Goal: Task Accomplishment & Management: Complete application form

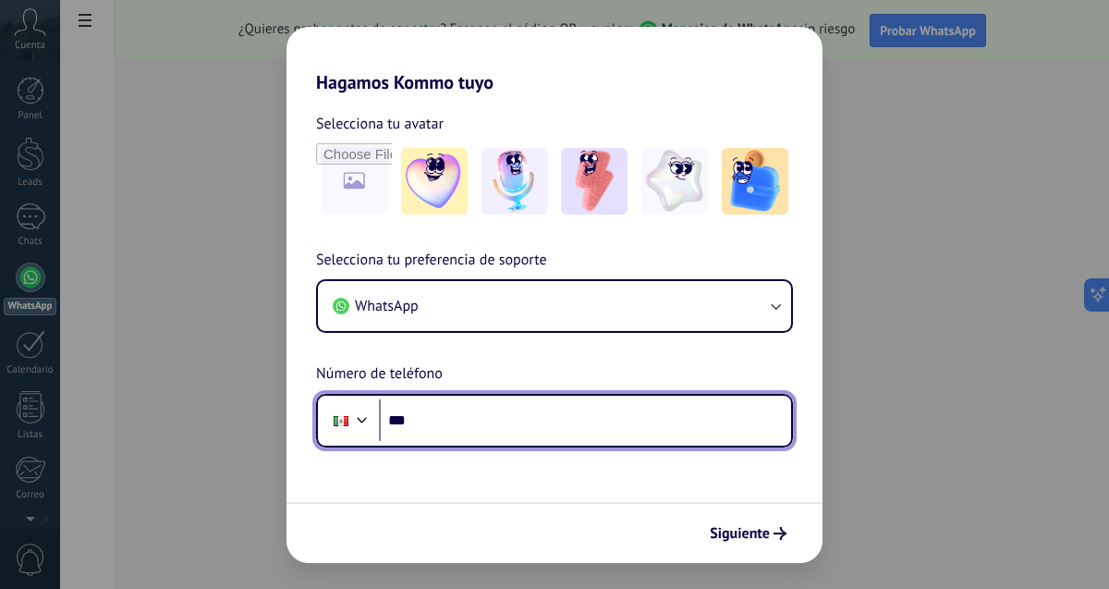
click at [496, 425] on input "***" at bounding box center [585, 420] width 412 height 43
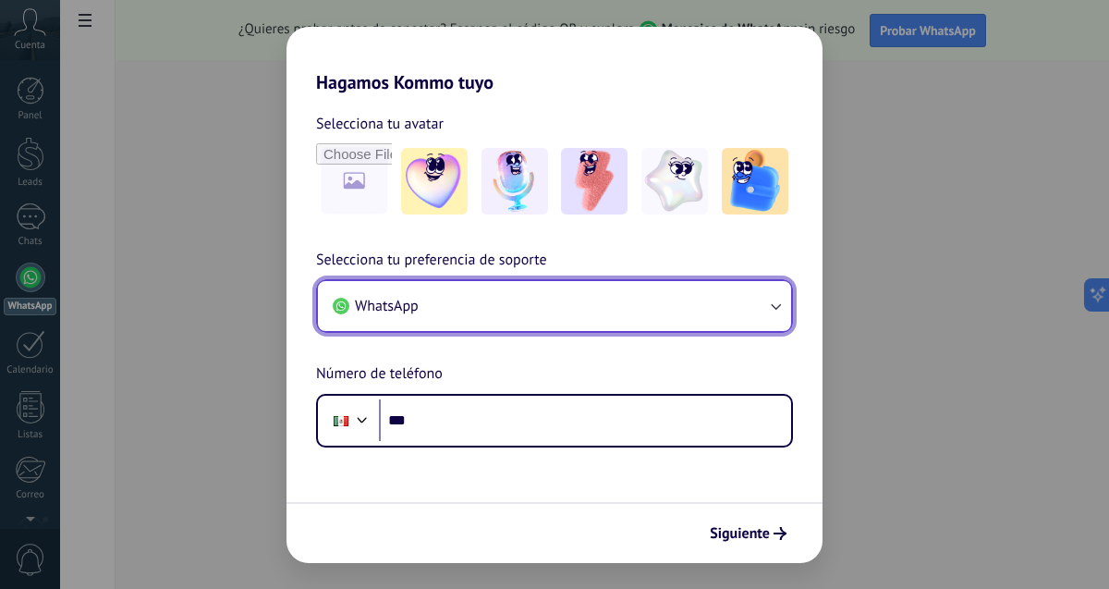
click at [781, 304] on icon "button" at bounding box center [775, 306] width 18 height 18
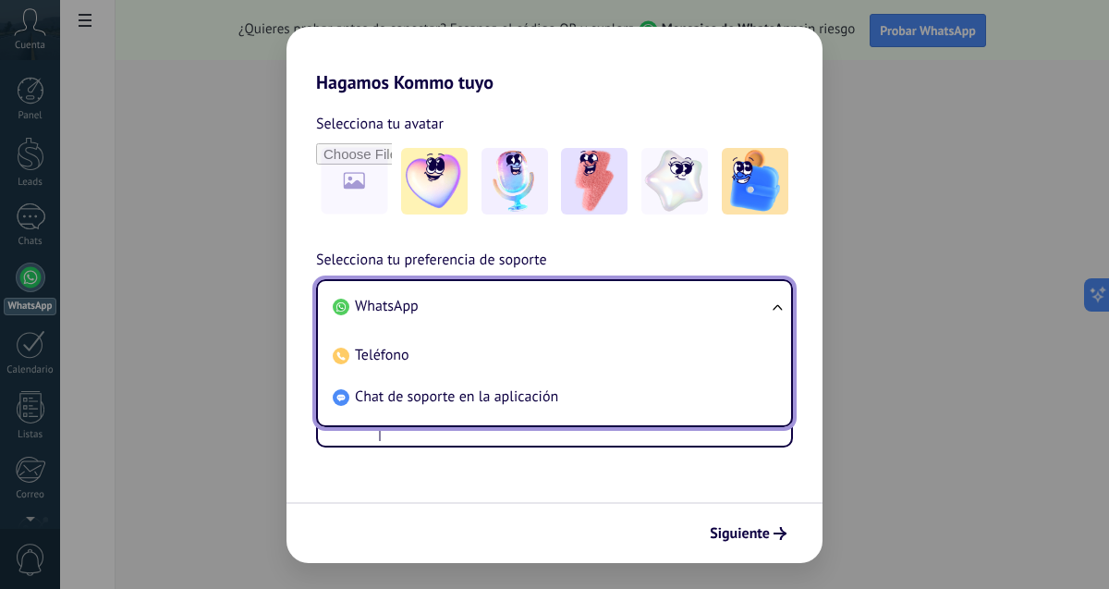
click at [627, 308] on li "WhatsApp" at bounding box center [550, 307] width 451 height 42
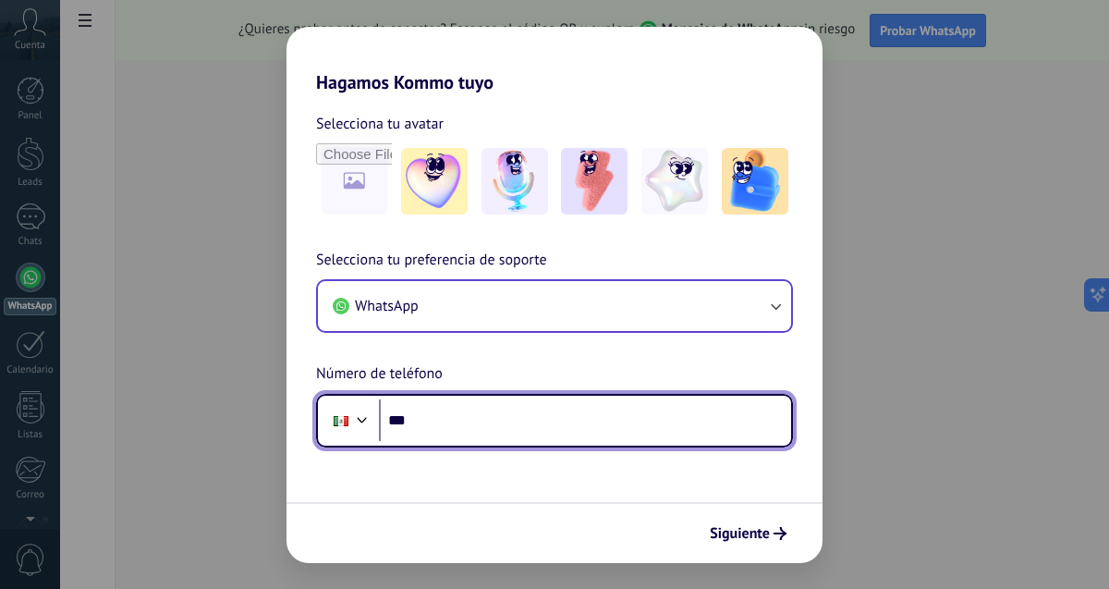
click at [488, 428] on input "***" at bounding box center [585, 420] width 412 height 43
type input "**********"
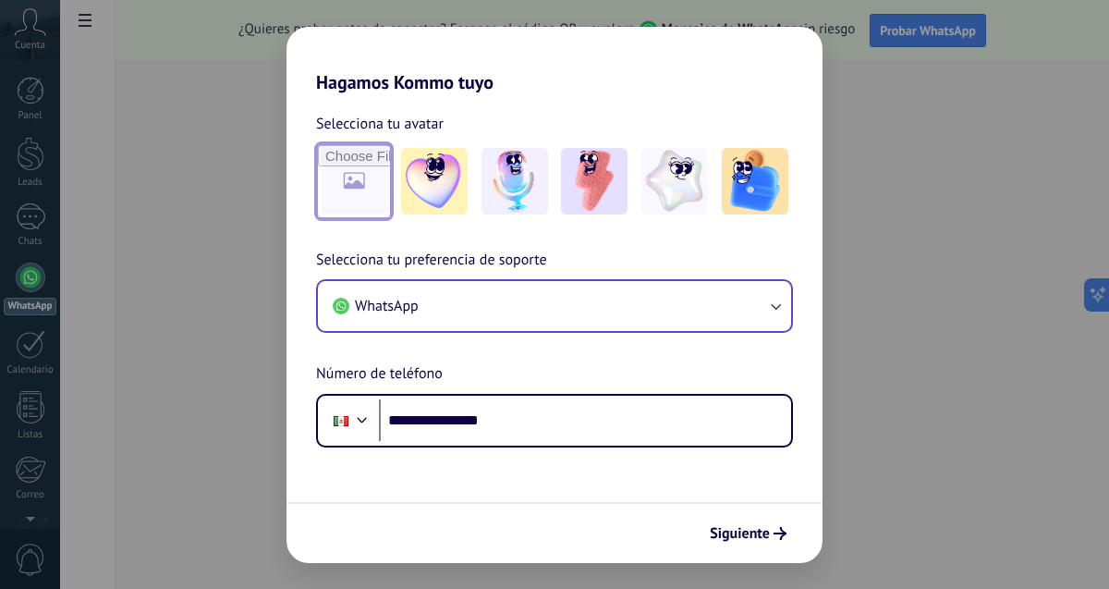
click at [347, 175] on input "file" at bounding box center [354, 181] width 72 height 72
click at [344, 168] on input "file" at bounding box center [354, 181] width 72 height 72
type input "**********"
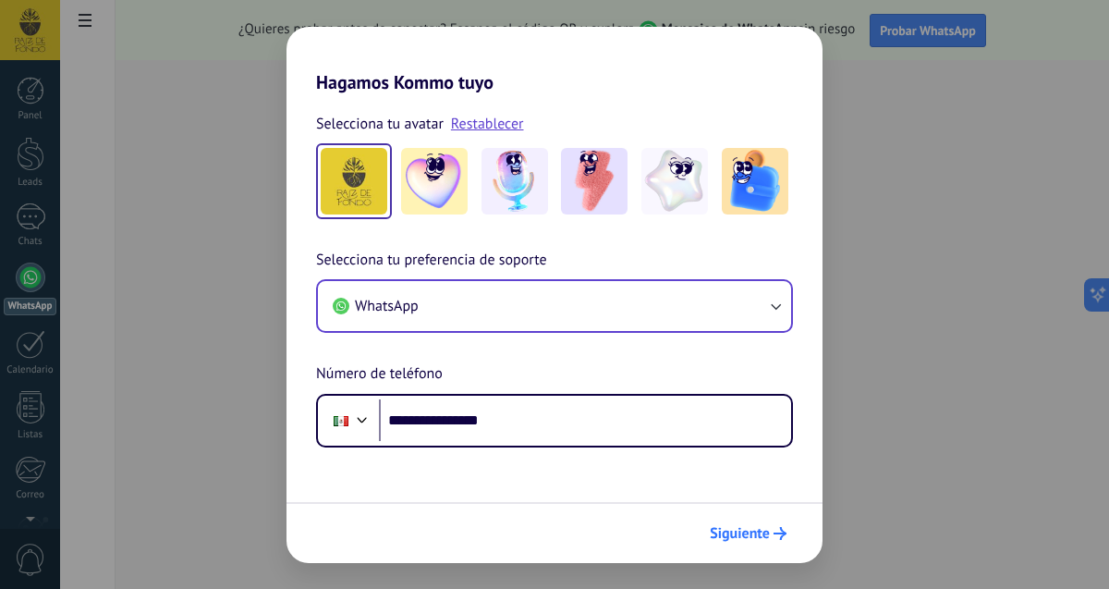
click at [774, 533] on icon "submit" at bounding box center [780, 533] width 13 height 13
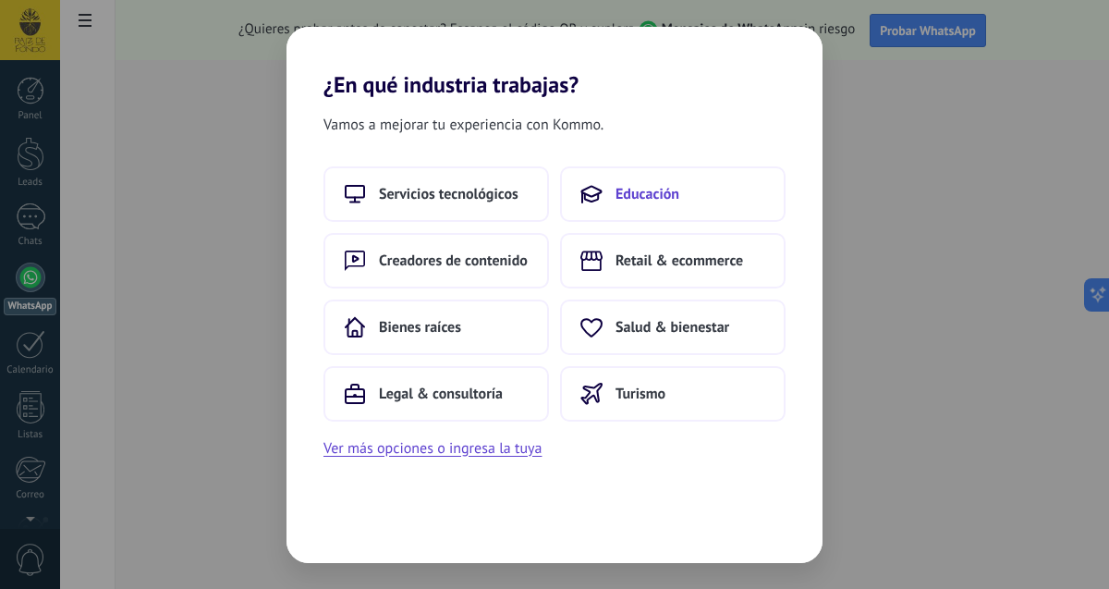
click at [711, 197] on button "Educación" at bounding box center [673, 193] width 226 height 55
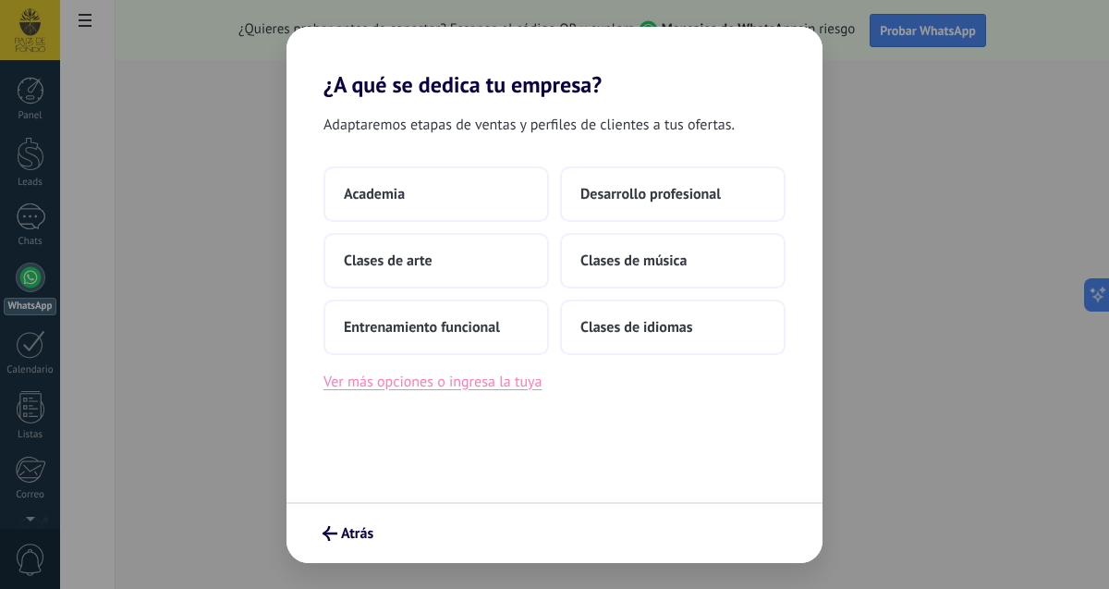
click at [489, 379] on button "Ver más opciones o ingresa la tuya" at bounding box center [433, 382] width 218 height 24
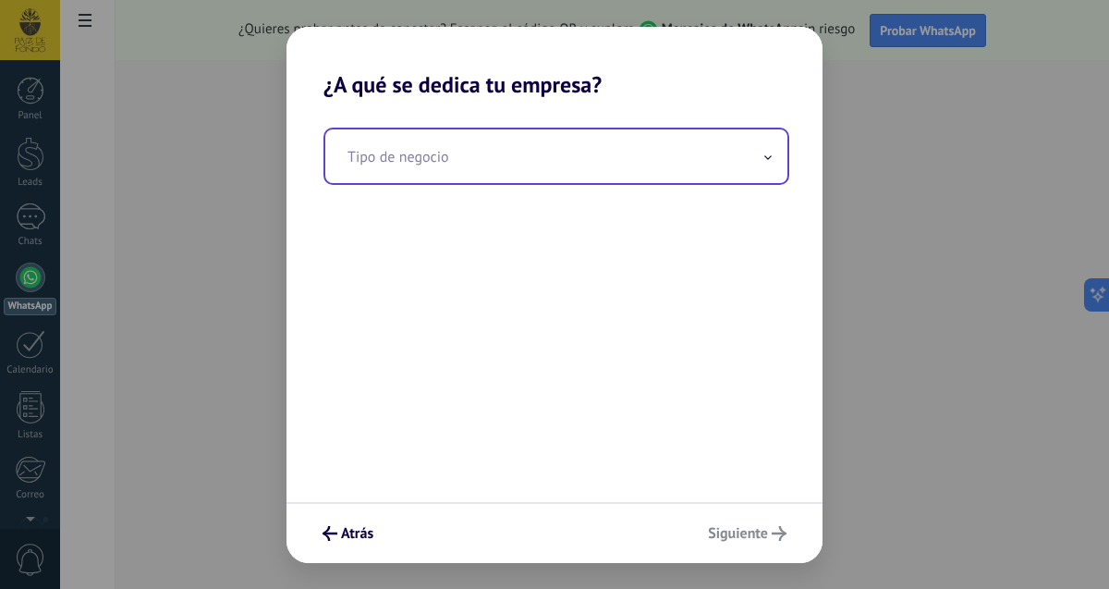
drag, startPoint x: 655, startPoint y: 164, endPoint x: 766, endPoint y: 143, distance: 112.8
click at [656, 164] on input "text" at bounding box center [556, 156] width 462 height 54
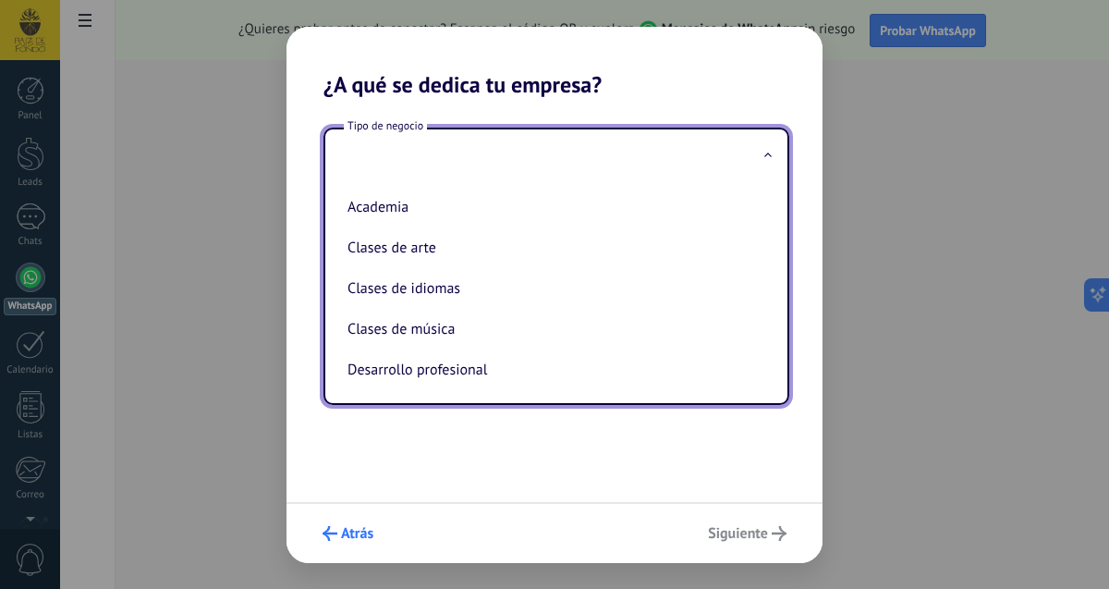
click at [361, 538] on span "Atrás" at bounding box center [357, 533] width 32 height 13
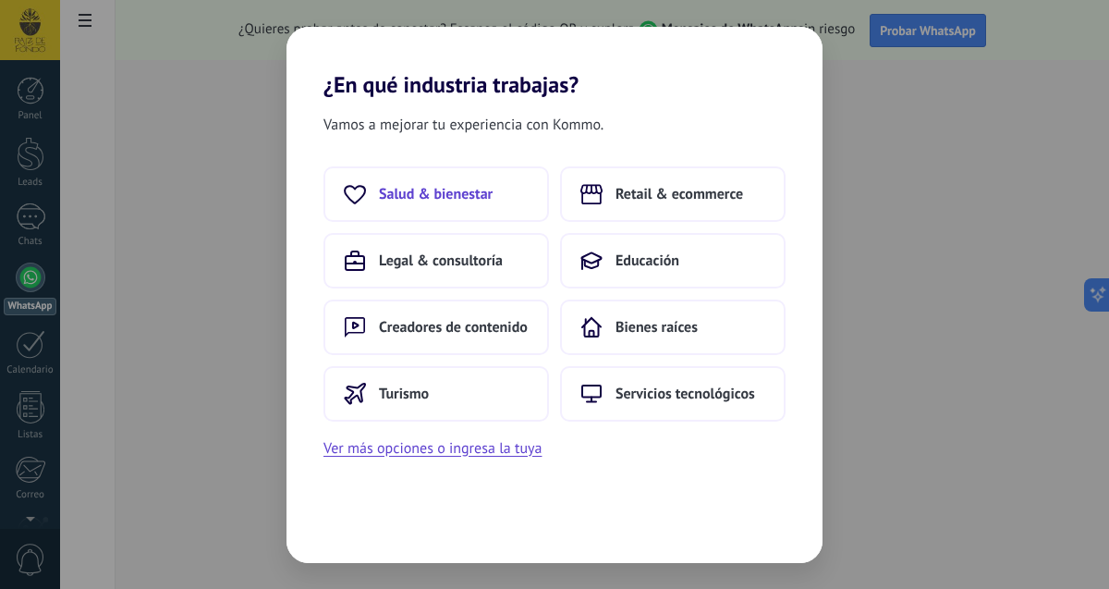
click at [444, 202] on span "Salud & bienestar" at bounding box center [436, 194] width 114 height 18
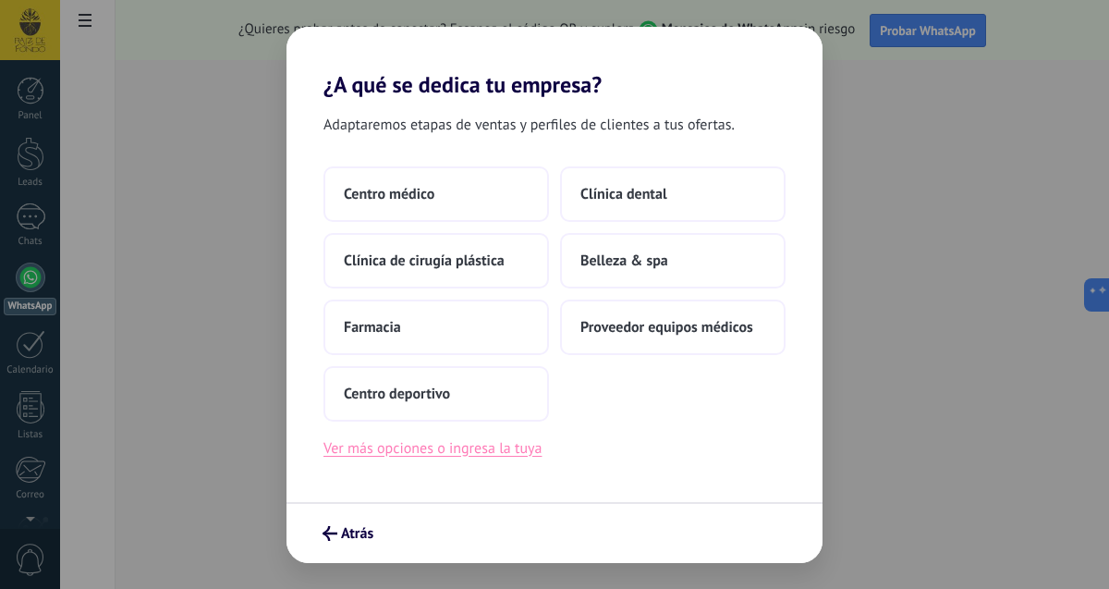
click at [530, 453] on button "Ver más opciones o ingresa la tuya" at bounding box center [433, 448] width 218 height 24
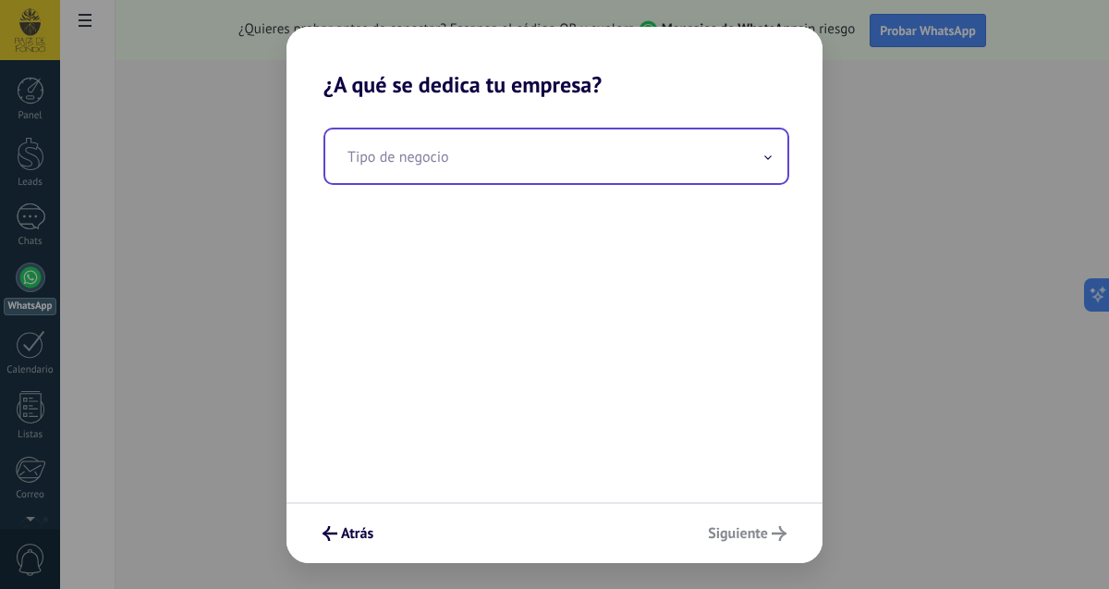
click at [623, 165] on input "text" at bounding box center [556, 156] width 462 height 54
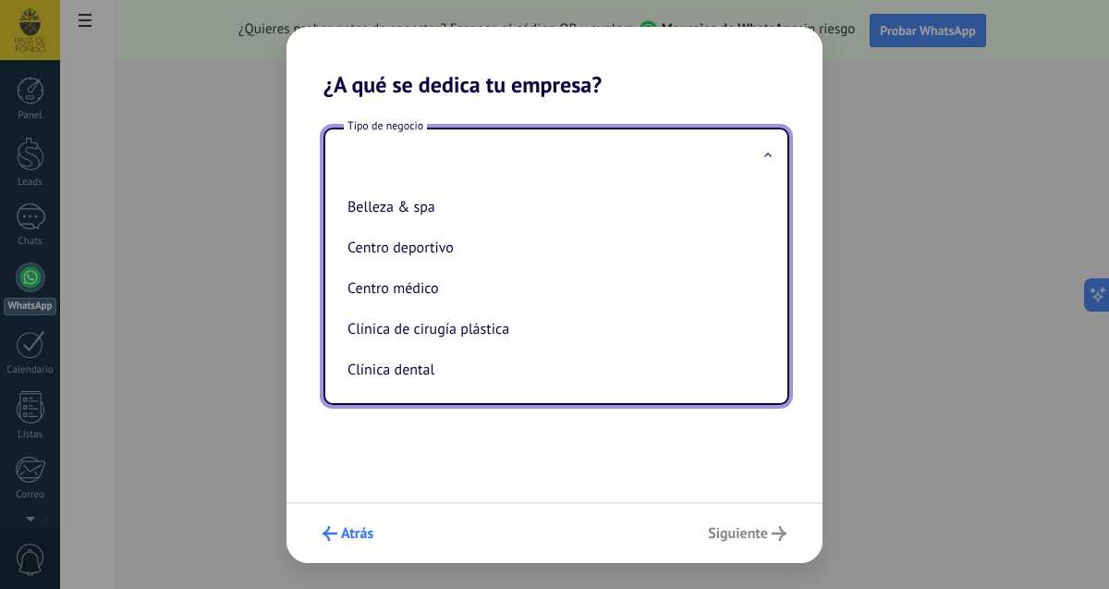
click at [341, 527] on span "Atrás" at bounding box center [357, 533] width 32 height 13
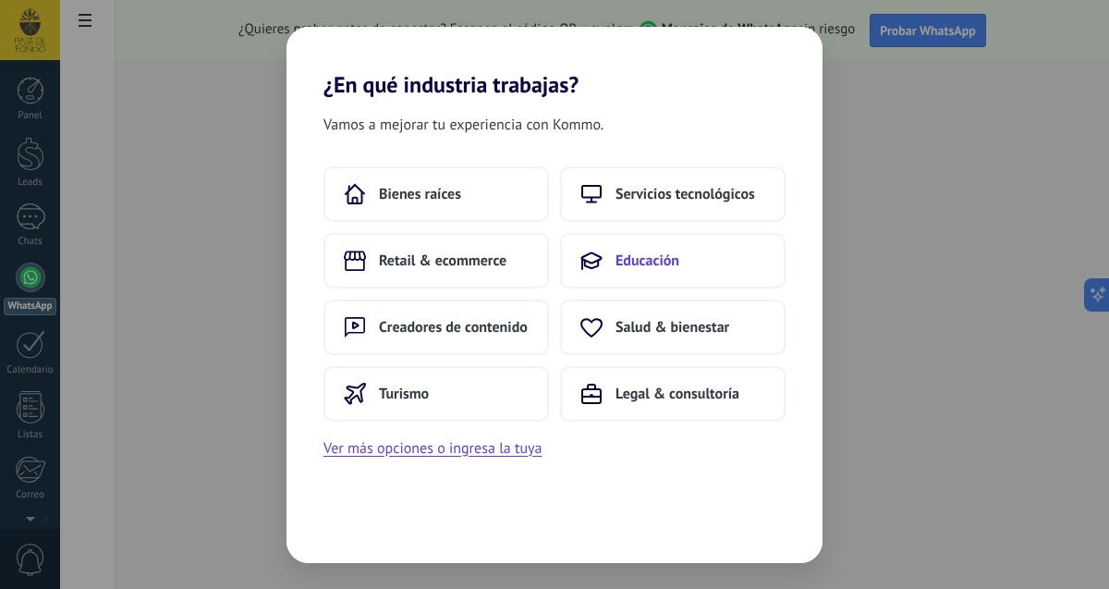
click at [629, 264] on span "Educación" at bounding box center [648, 260] width 64 height 18
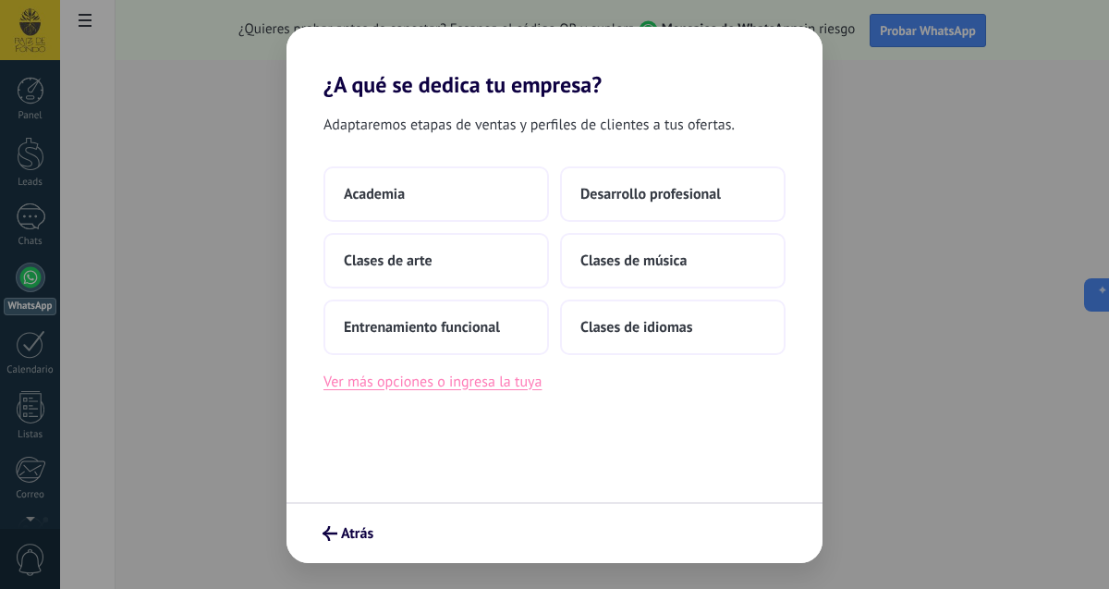
click at [436, 379] on button "Ver más opciones o ingresa la tuya" at bounding box center [433, 382] width 218 height 24
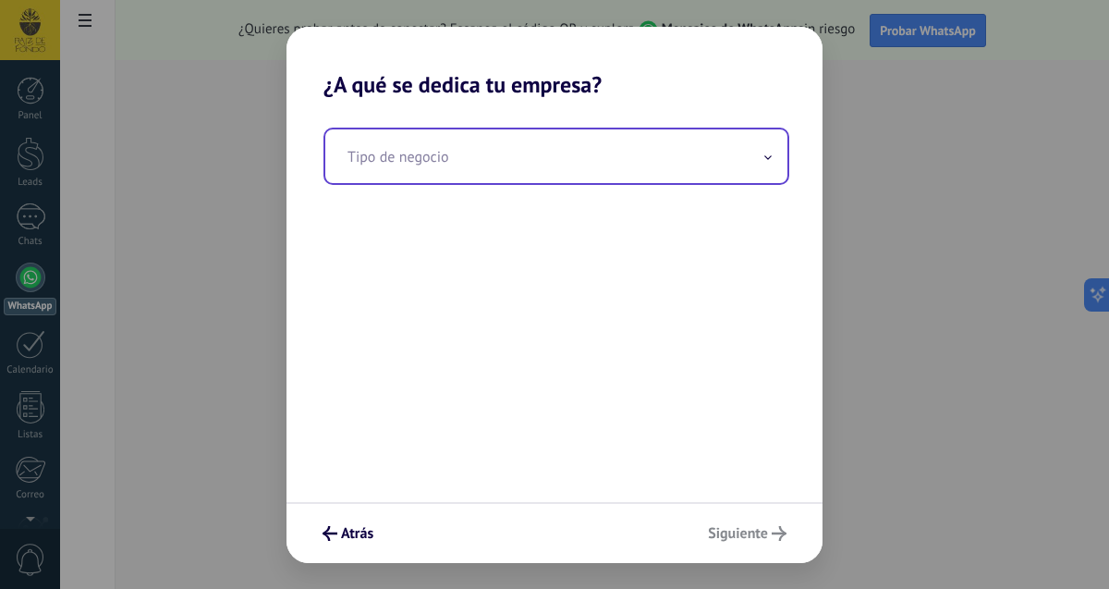
click at [384, 161] on input "text" at bounding box center [556, 156] width 462 height 54
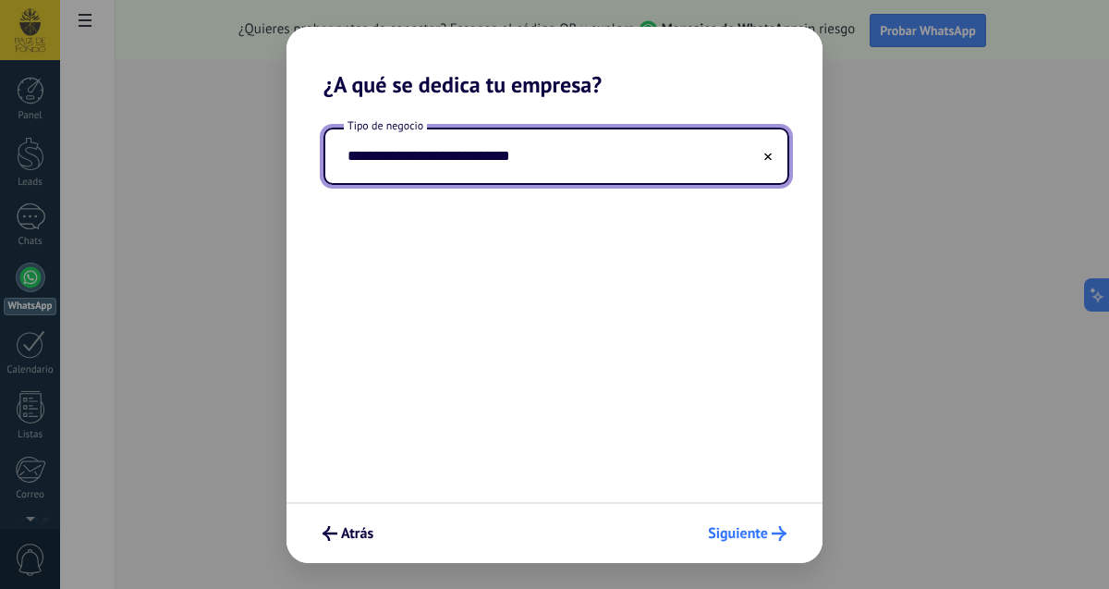
type input "**********"
click at [764, 536] on span "Siguiente" at bounding box center [738, 533] width 60 height 13
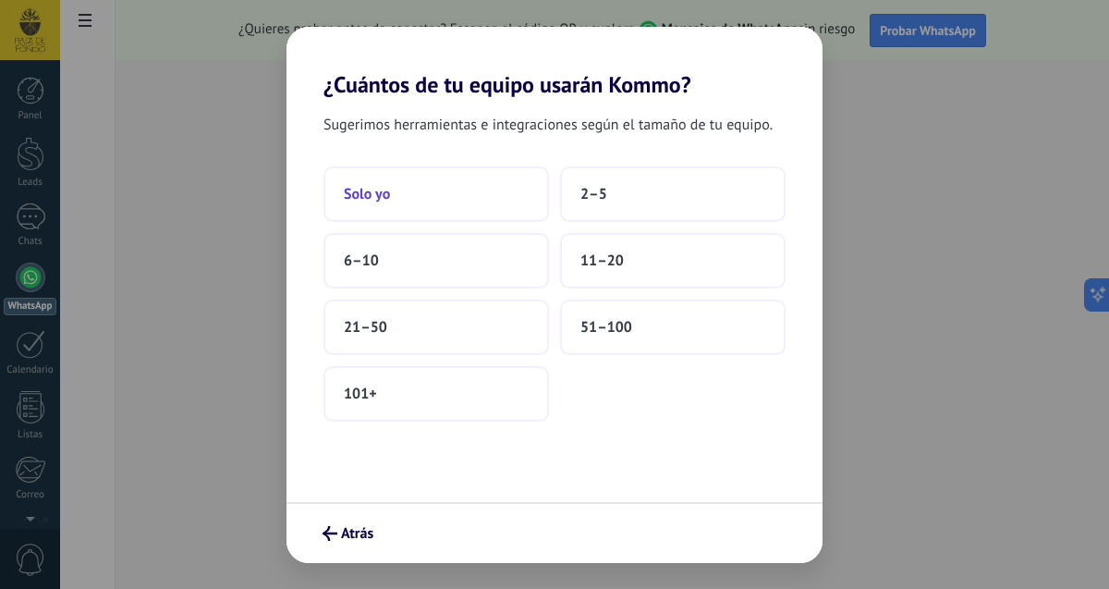
click at [421, 190] on button "Solo yo" at bounding box center [437, 193] width 226 height 55
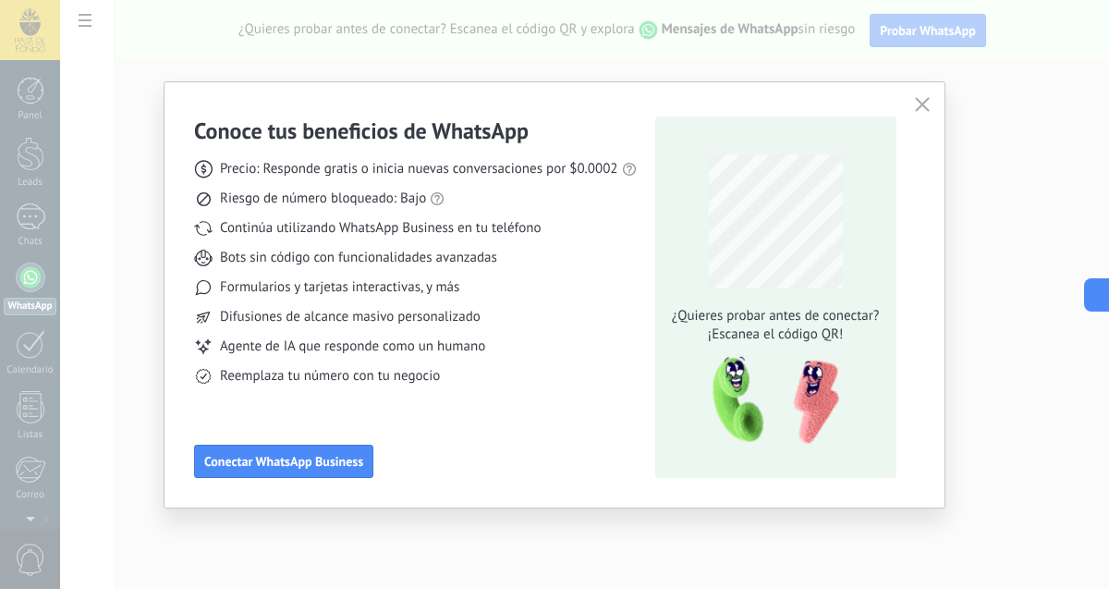
click at [924, 104] on icon "button" at bounding box center [922, 104] width 15 height 15
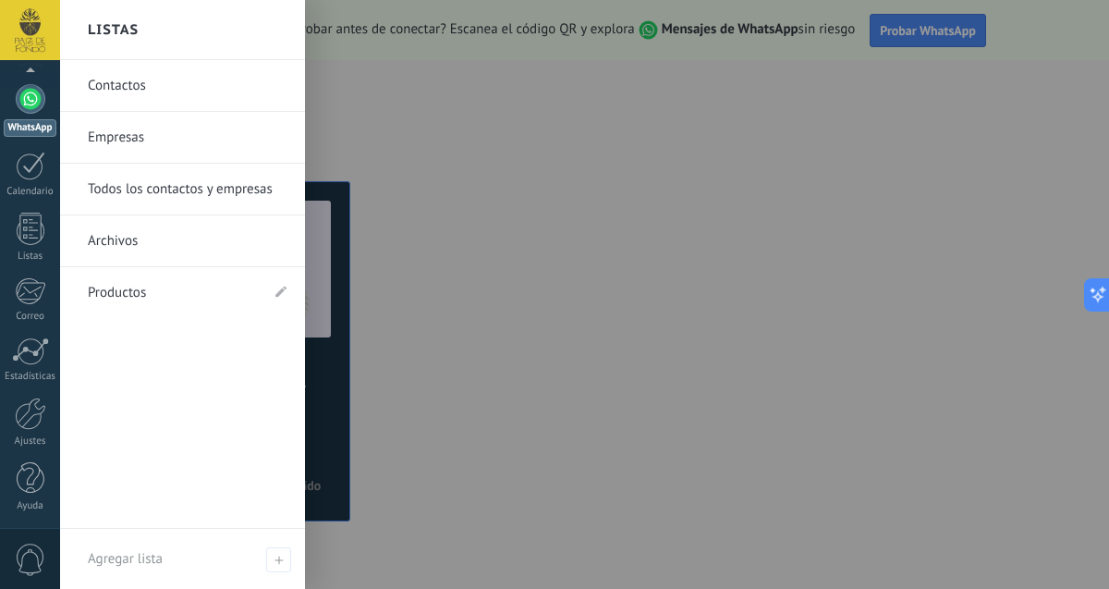
scroll to position [167, 0]
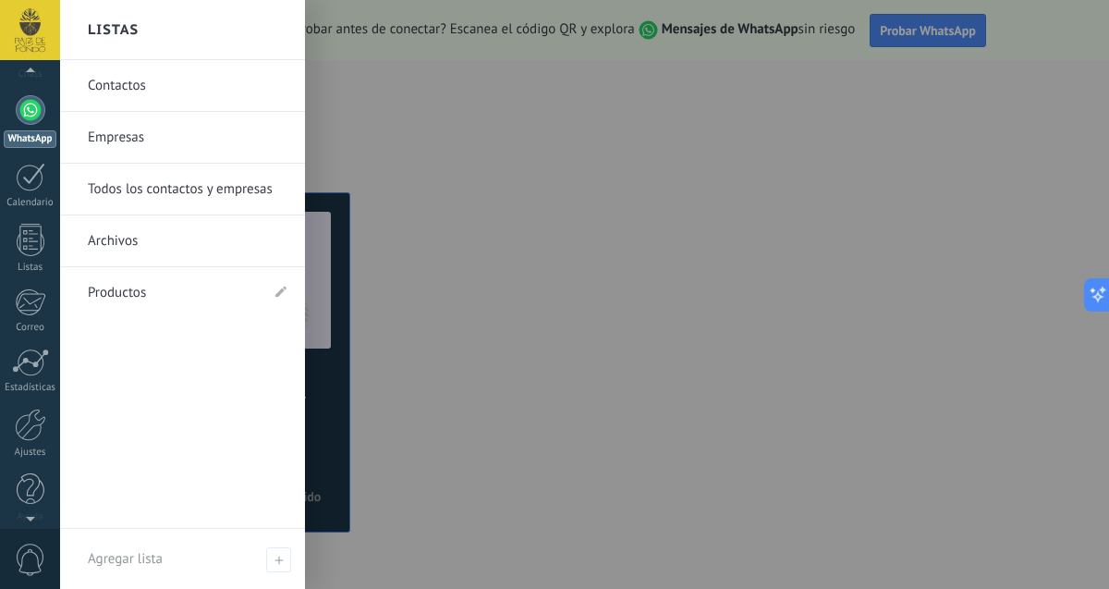
click at [43, 23] on div at bounding box center [30, 30] width 60 height 60
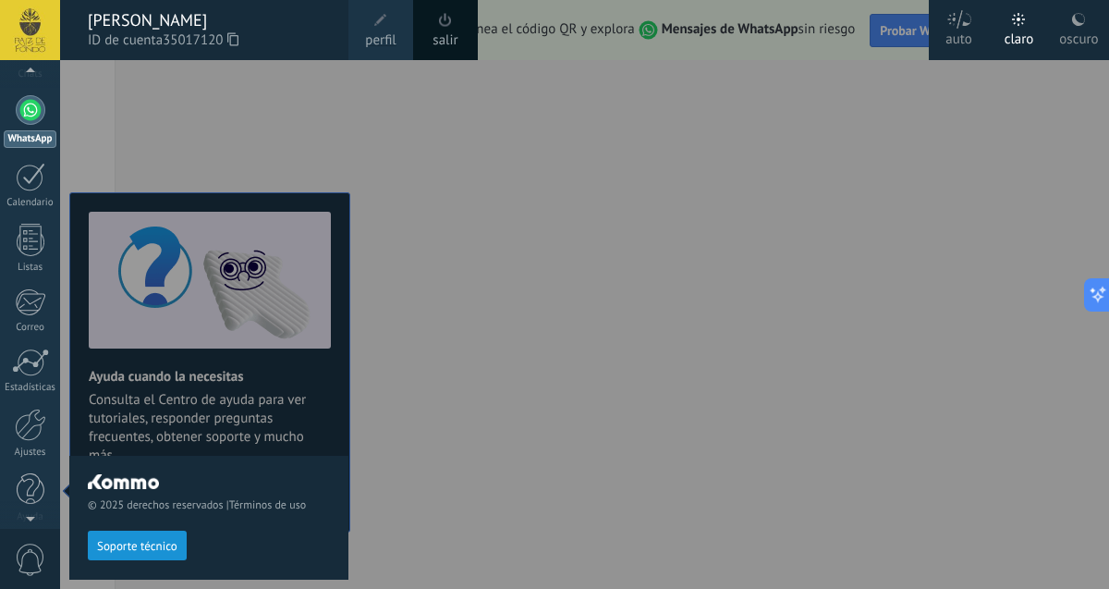
click at [446, 34] on link "salir" at bounding box center [445, 41] width 25 height 20
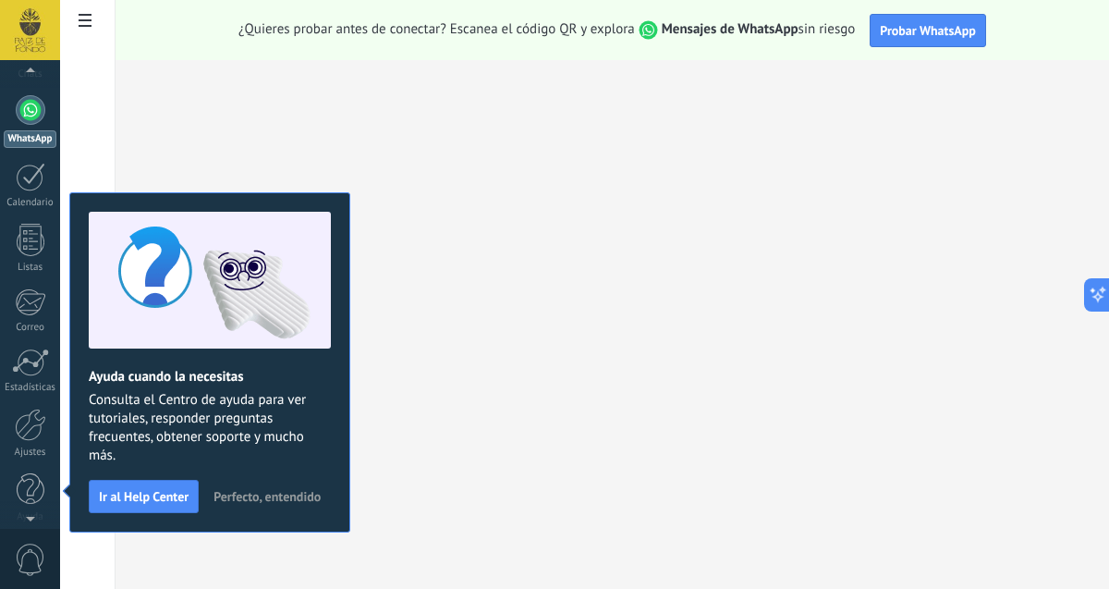
scroll to position [0, 0]
